Goal: Information Seeking & Learning: Learn about a topic

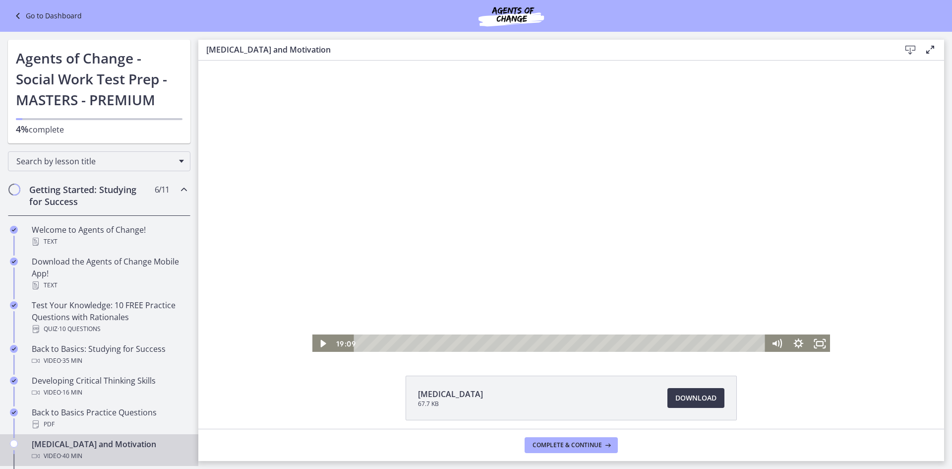
scroll to position [198, 0]
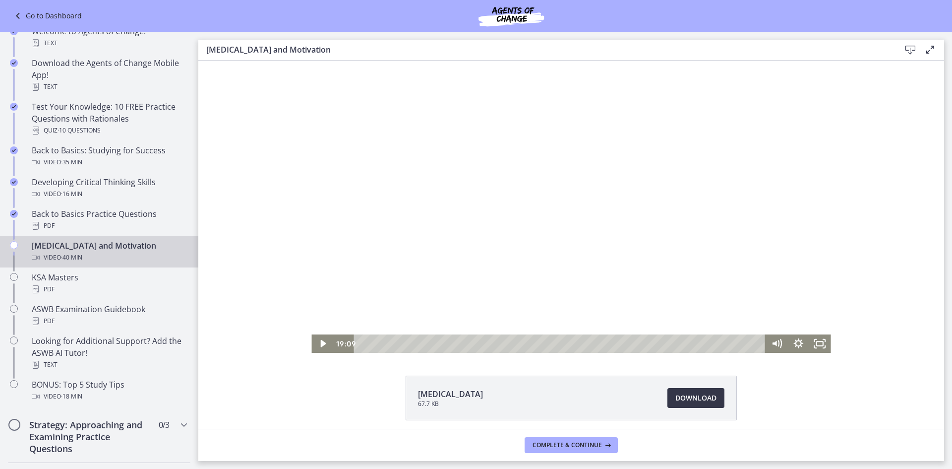
click at [670, 397] on link "Download Opens in a new window" at bounding box center [695, 398] width 57 height 20
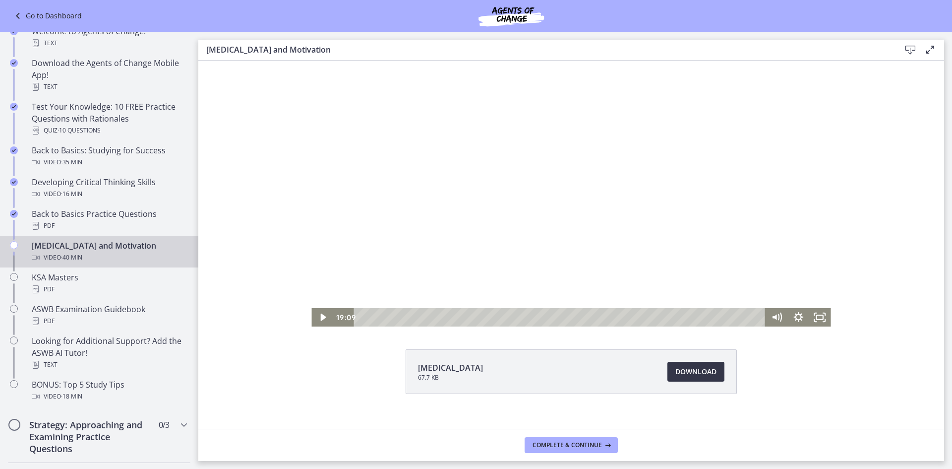
scroll to position [39, 0]
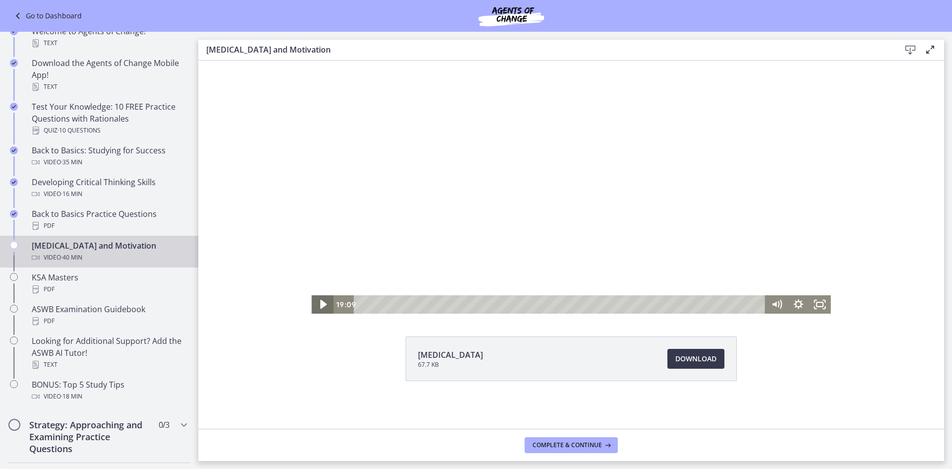
click at [321, 302] on icon "Play Video" at bounding box center [323, 304] width 26 height 22
drag, startPoint x: 551, startPoint y: 304, endPoint x: 582, endPoint y: 304, distance: 30.7
click at [579, 304] on div "Playbar" at bounding box center [576, 304] width 6 height 6
drag, startPoint x: 579, startPoint y: 304, endPoint x: 606, endPoint y: 304, distance: 27.3
click at [606, 304] on div "Playbar" at bounding box center [609, 304] width 6 height 6
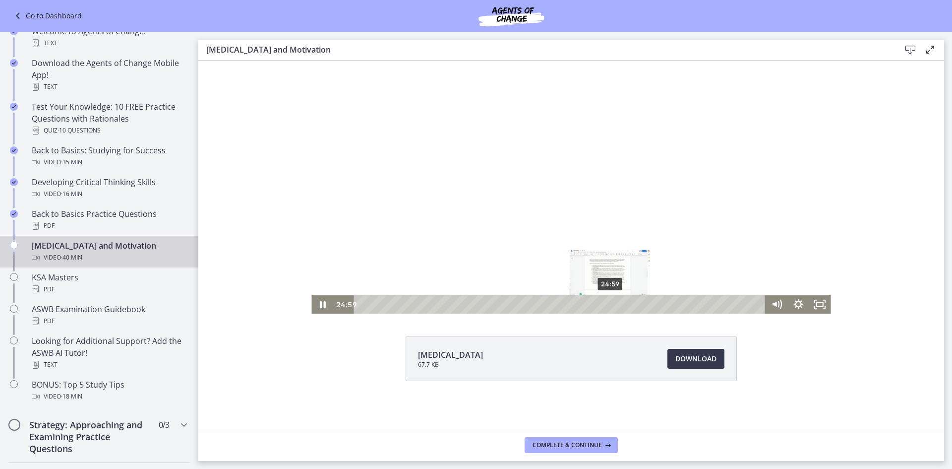
click at [607, 303] on div "Playbar" at bounding box center [610, 304] width 6 height 6
click at [612, 302] on div "25:32" at bounding box center [561, 304] width 399 height 18
click at [636, 302] on div "27:55" at bounding box center [561, 304] width 399 height 18
click at [576, 292] on div at bounding box center [570, 167] width 519 height 292
click at [503, 284] on div at bounding box center [570, 167] width 519 height 292
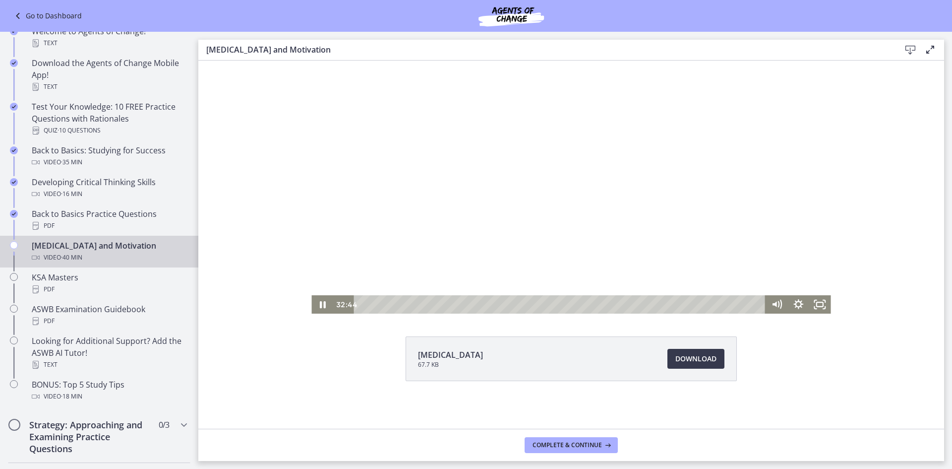
click at [344, 264] on div at bounding box center [570, 167] width 519 height 292
click at [374, 225] on div at bounding box center [570, 167] width 519 height 292
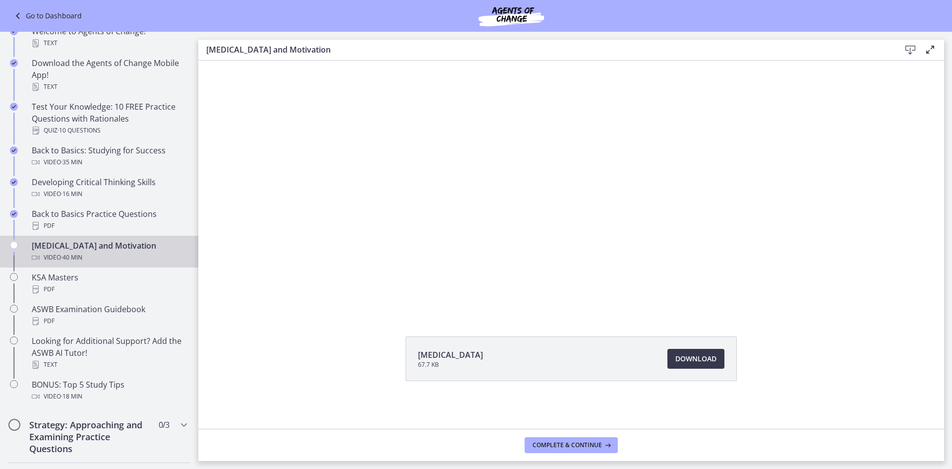
click at [374, 225] on div at bounding box center [570, 167] width 519 height 292
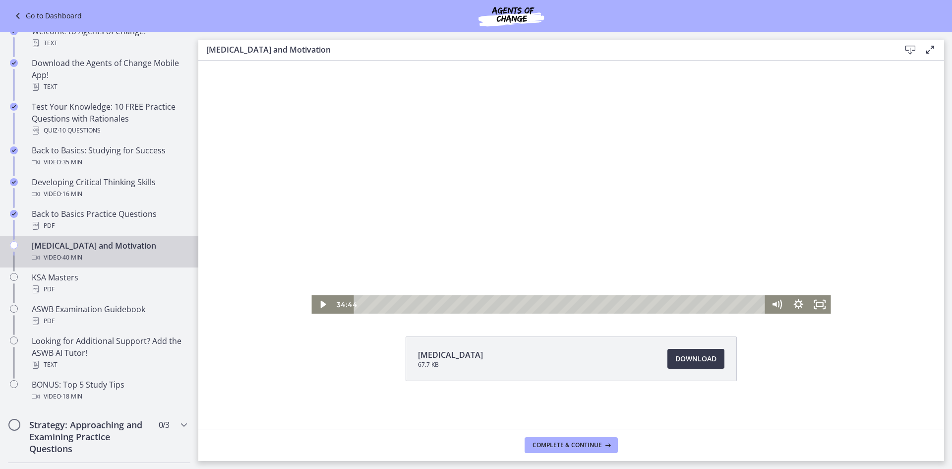
click at [381, 145] on div at bounding box center [570, 167] width 519 height 292
drag, startPoint x: 346, startPoint y: 152, endPoint x: 349, endPoint y: 144, distance: 8.3
click at [346, 151] on div at bounding box center [570, 167] width 519 height 292
click at [357, 173] on div at bounding box center [570, 167] width 519 height 292
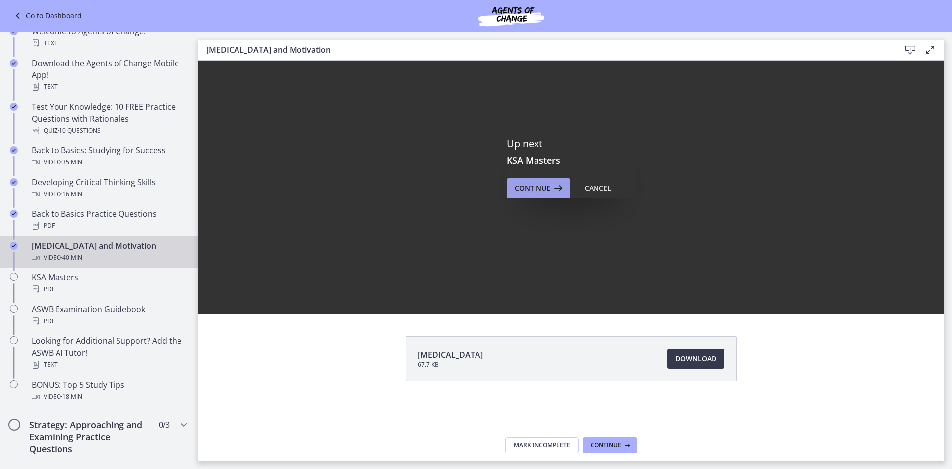
click at [527, 189] on span "Continue" at bounding box center [533, 188] width 36 height 12
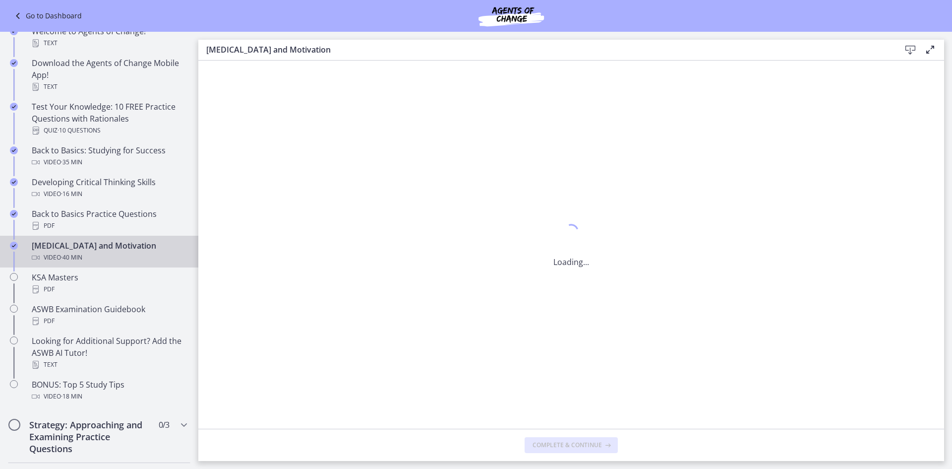
scroll to position [0, 0]
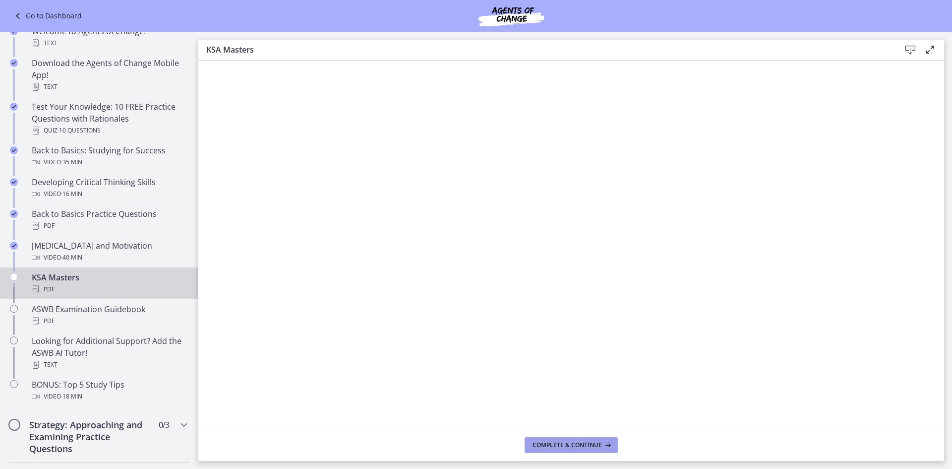
click at [590, 441] on span "Complete & continue" at bounding box center [567, 445] width 69 height 8
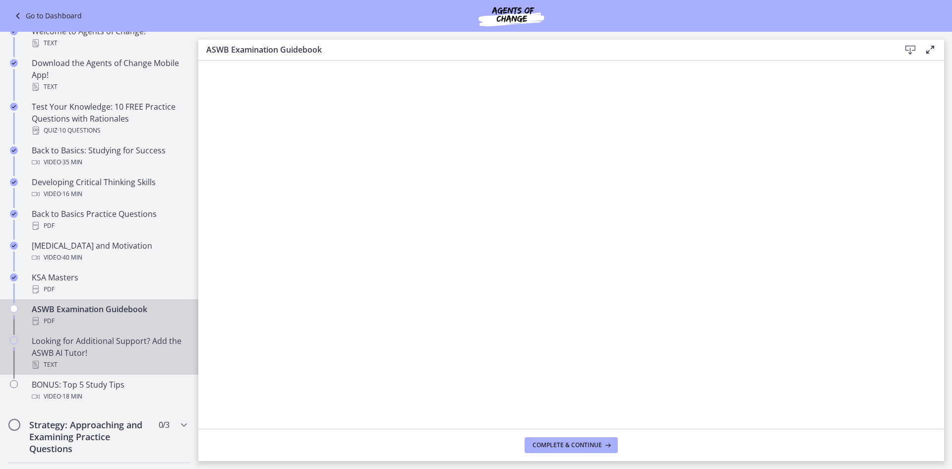
click at [95, 344] on div "Looking for Additional Support? Add the ASWB AI Tutor! Text" at bounding box center [109, 353] width 155 height 36
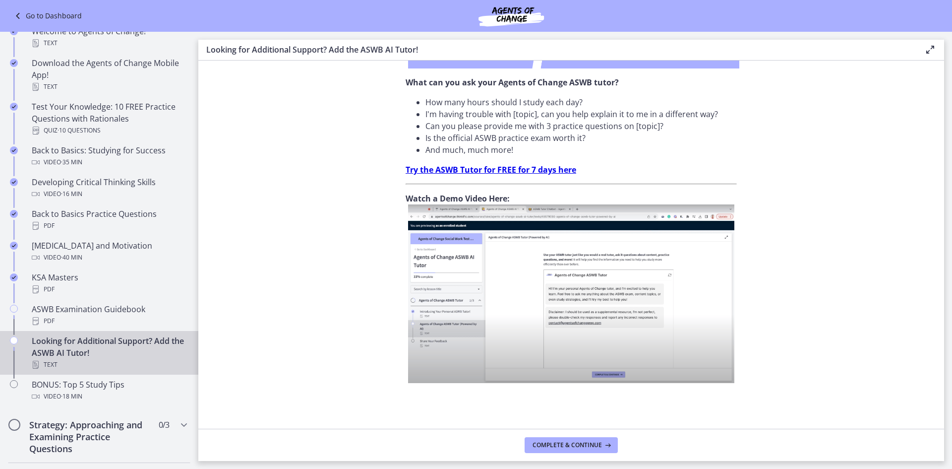
scroll to position [302, 0]
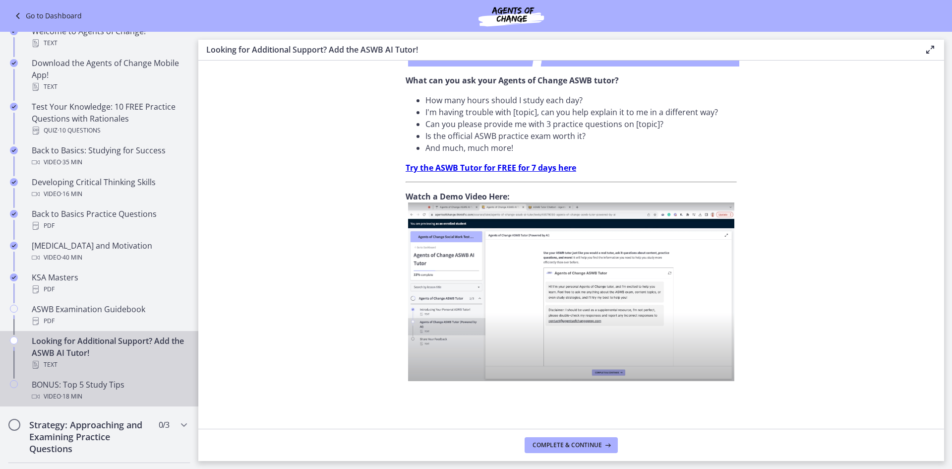
click at [78, 386] on div "BONUS: Top 5 Study Tips Video · 18 min" at bounding box center [109, 390] width 155 height 24
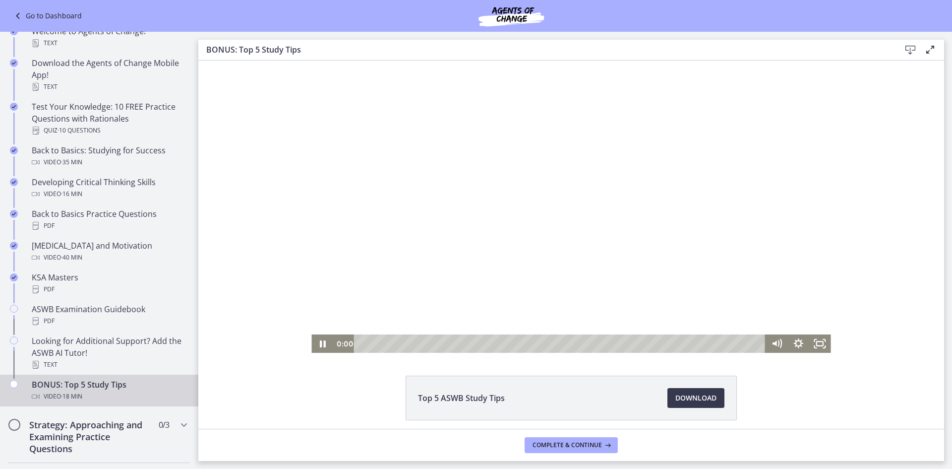
scroll to position [39, 0]
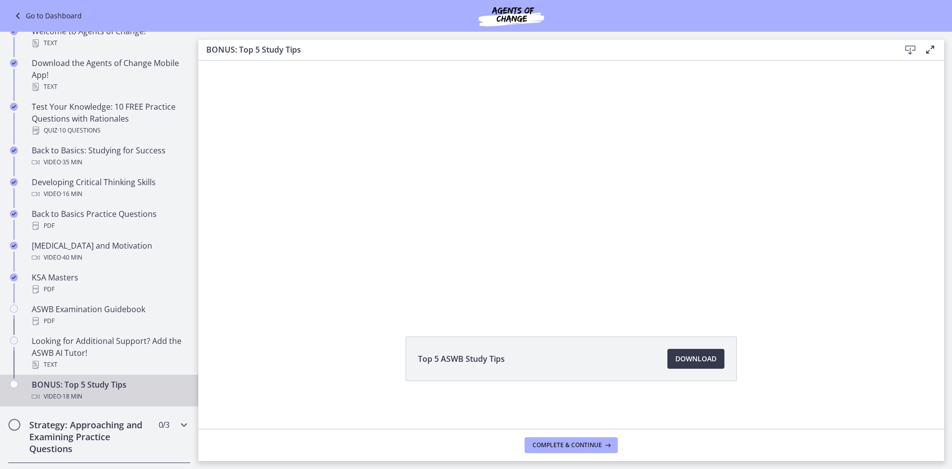
click at [178, 422] on icon "Chapters" at bounding box center [184, 425] width 12 height 12
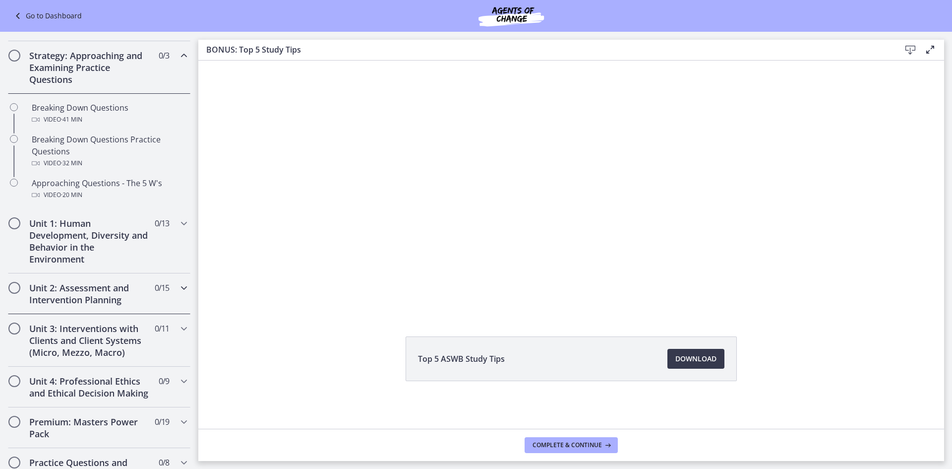
scroll to position [148, 0]
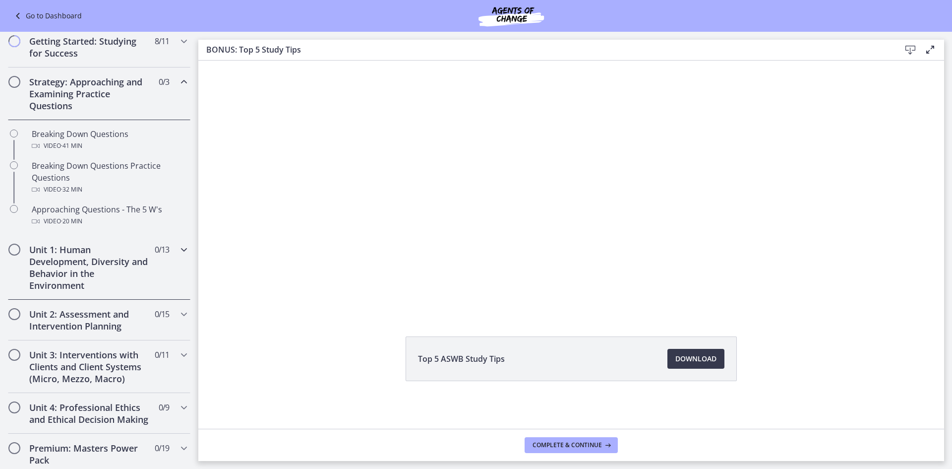
click at [49, 268] on h2 "Unit 1: Human Development, Diversity and Behavior in the Environment" at bounding box center [89, 267] width 121 height 48
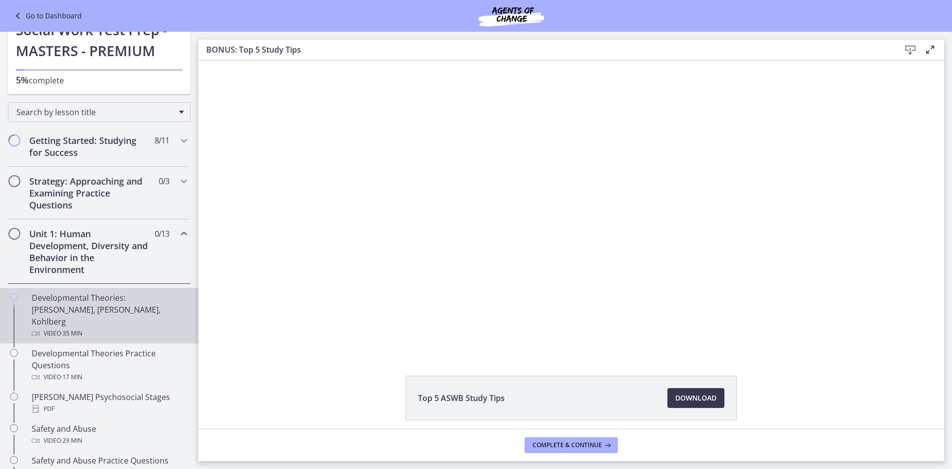
scroll to position [0, 0]
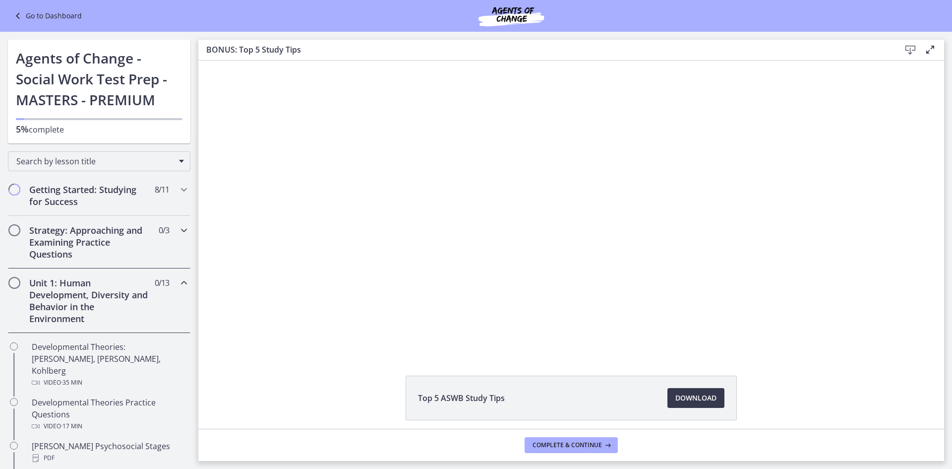
click at [82, 246] on h2 "Strategy: Approaching and Examining Practice Questions" at bounding box center [89, 242] width 121 height 36
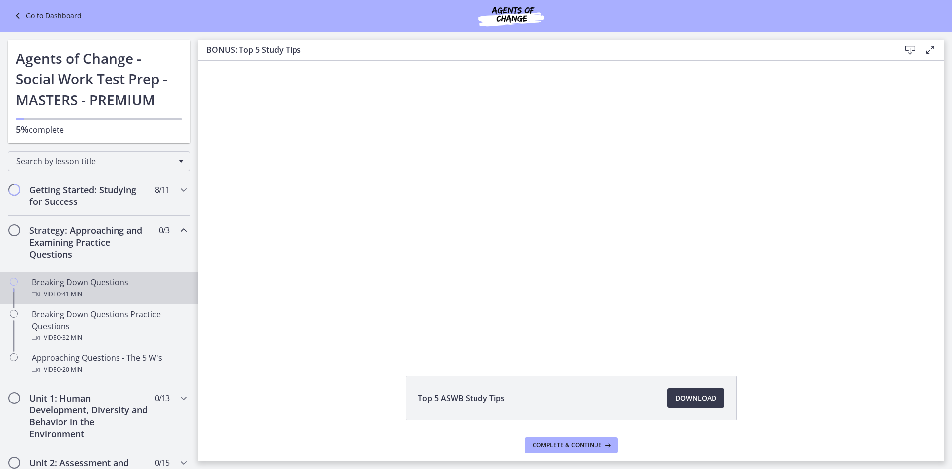
click at [103, 285] on div "Breaking Down Questions Video · 41 min" at bounding box center [109, 288] width 155 height 24
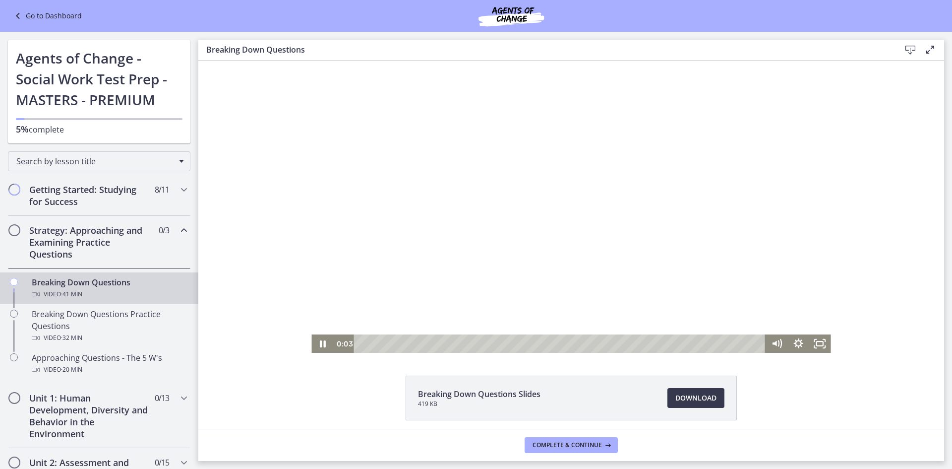
click at [380, 253] on div at bounding box center [570, 206] width 519 height 292
click at [396, 272] on div at bounding box center [570, 206] width 519 height 292
click at [753, 213] on div at bounding box center [570, 206] width 519 height 292
click at [751, 213] on div at bounding box center [570, 206] width 519 height 292
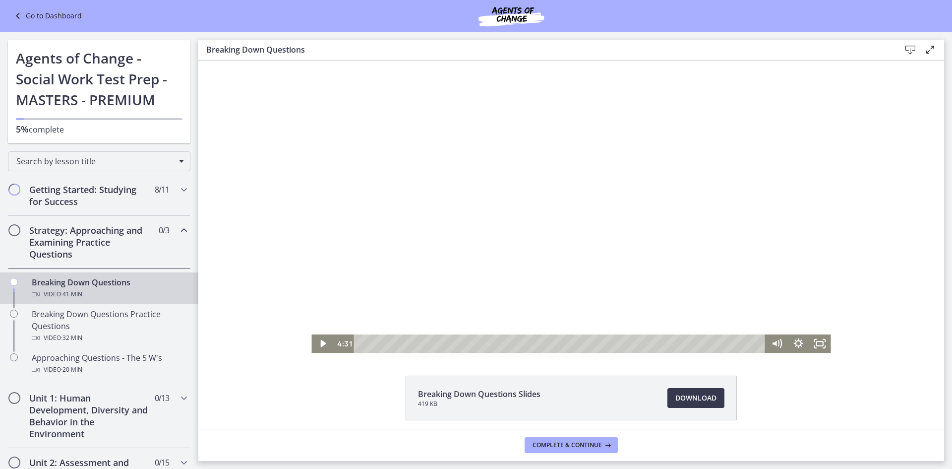
click at [710, 211] on div at bounding box center [570, 206] width 519 height 292
click at [822, 244] on div at bounding box center [570, 206] width 519 height 292
click at [783, 204] on div at bounding box center [570, 206] width 519 height 292
click at [770, 172] on div at bounding box center [570, 206] width 519 height 292
click at [320, 344] on icon "Play Video" at bounding box center [323, 343] width 6 height 9
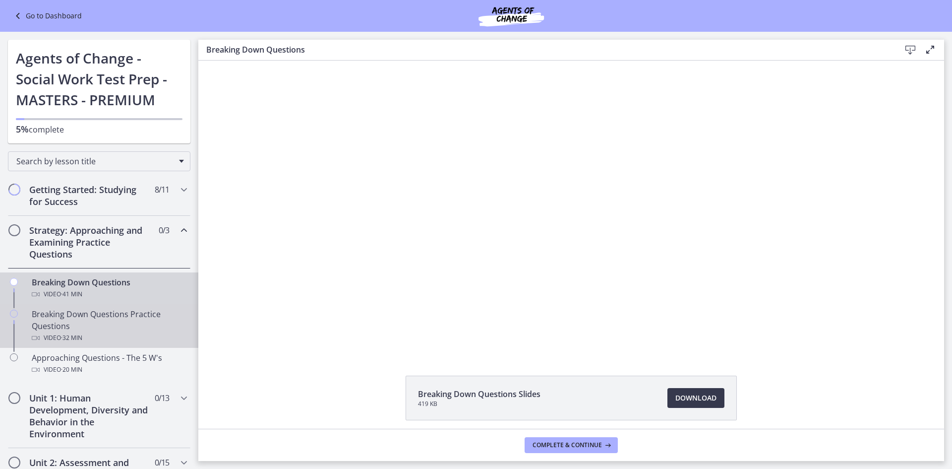
click at [83, 315] on div "Breaking Down Questions Practice Questions Video · 32 min" at bounding box center [109, 326] width 155 height 36
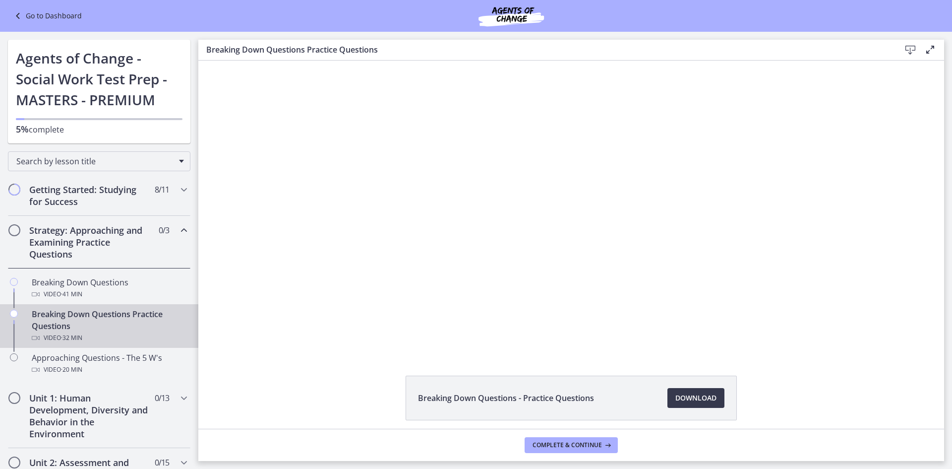
click at [896, 349] on div "Click for sound @keyframes VOLUME_SMALL_WAVE_FLASH { 0% { opacity: 0; } 33% { o…" at bounding box center [571, 206] width 746 height 292
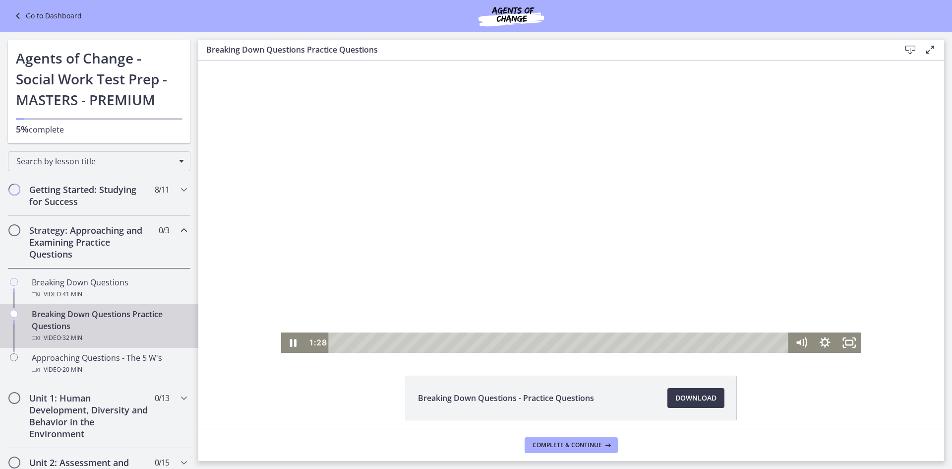
click at [740, 209] on div at bounding box center [571, 206] width 581 height 292
click at [777, 249] on div at bounding box center [571, 206] width 581 height 292
click at [789, 236] on div at bounding box center [571, 206] width 581 height 292
click at [779, 196] on div at bounding box center [571, 206] width 581 height 292
click at [740, 226] on div at bounding box center [571, 206] width 581 height 292
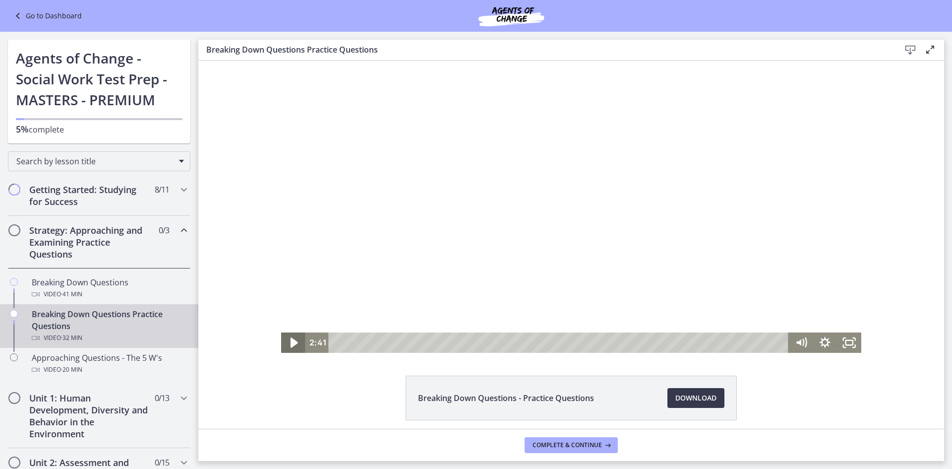
click at [291, 341] on icon "Play Video" at bounding box center [294, 342] width 7 height 10
click at [655, 306] on div at bounding box center [571, 206] width 581 height 292
click at [284, 342] on icon "Play Video" at bounding box center [294, 342] width 29 height 24
click at [745, 226] on div at bounding box center [571, 206] width 581 height 292
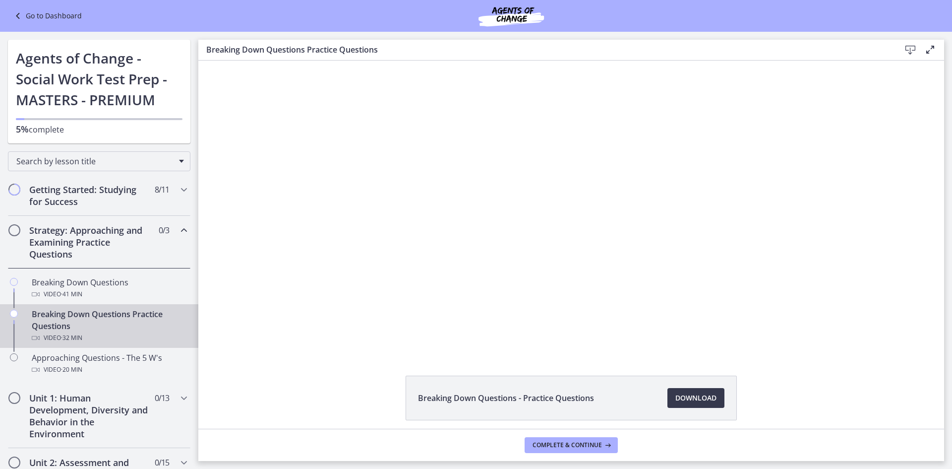
click at [733, 251] on div at bounding box center [571, 206] width 581 height 292
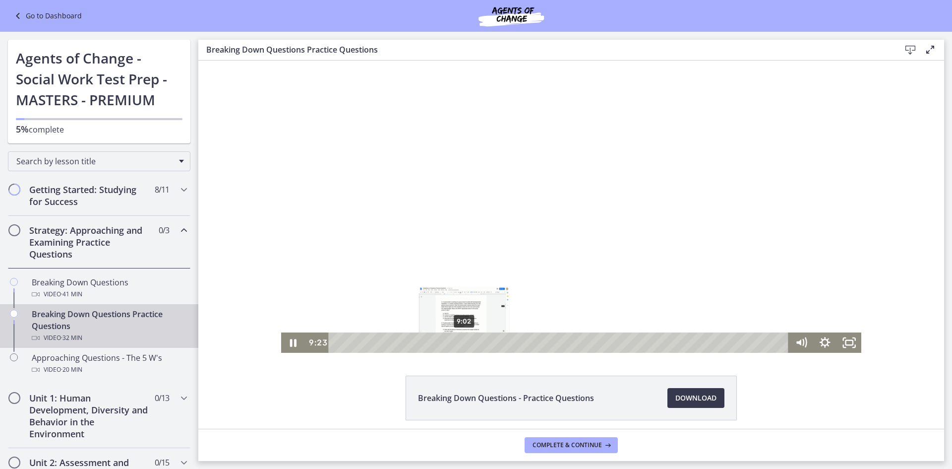
click at [461, 342] on div "9:02" at bounding box center [559, 342] width 445 height 20
click at [676, 189] on div at bounding box center [571, 206] width 581 height 292
click at [287, 341] on icon "Play Video" at bounding box center [294, 342] width 24 height 20
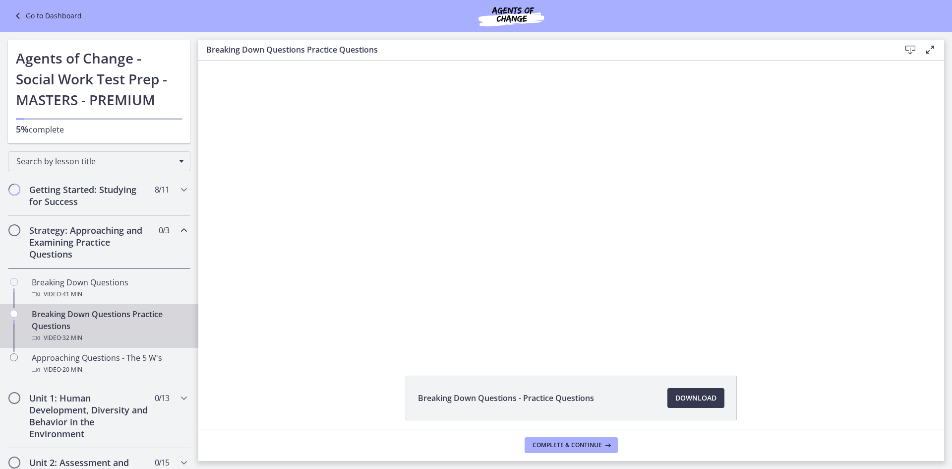
click at [810, 198] on div at bounding box center [571, 206] width 581 height 292
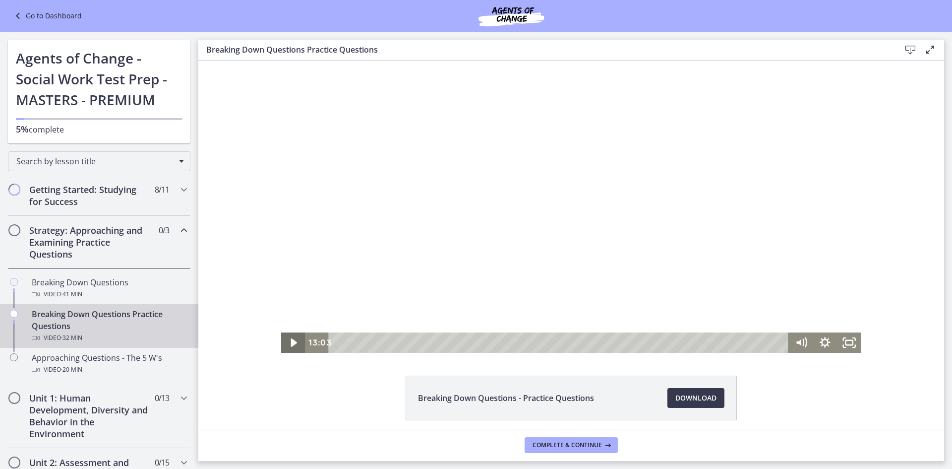
click at [291, 341] on icon "Play Video" at bounding box center [294, 342] width 6 height 8
click at [541, 341] on div "14:46" at bounding box center [559, 342] width 445 height 20
click at [564, 343] on div "16:23" at bounding box center [559, 342] width 445 height 20
click at [548, 341] on div "15:17" at bounding box center [559, 342] width 445 height 20
click at [543, 341] on div "14:54" at bounding box center [559, 342] width 445 height 20
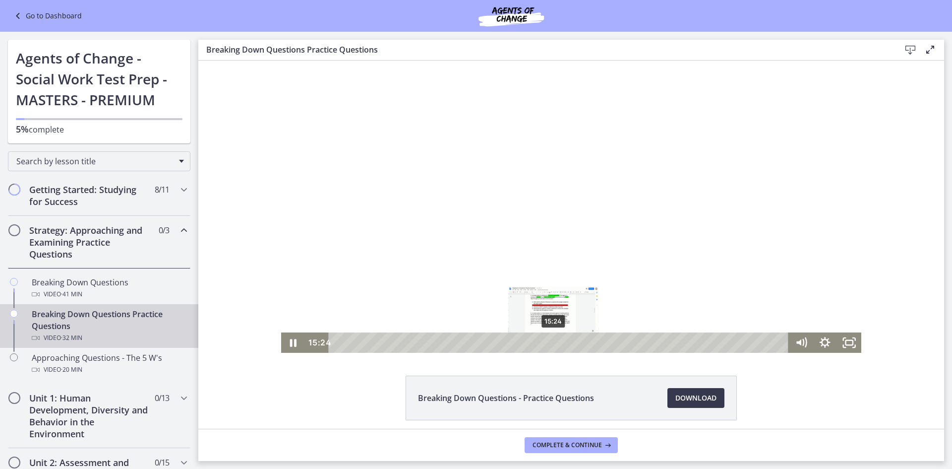
click at [550, 341] on div "Playbar" at bounding box center [553, 342] width 7 height 7
click at [594, 256] on div at bounding box center [571, 206] width 581 height 292
